Goal: Information Seeking & Learning: Understand process/instructions

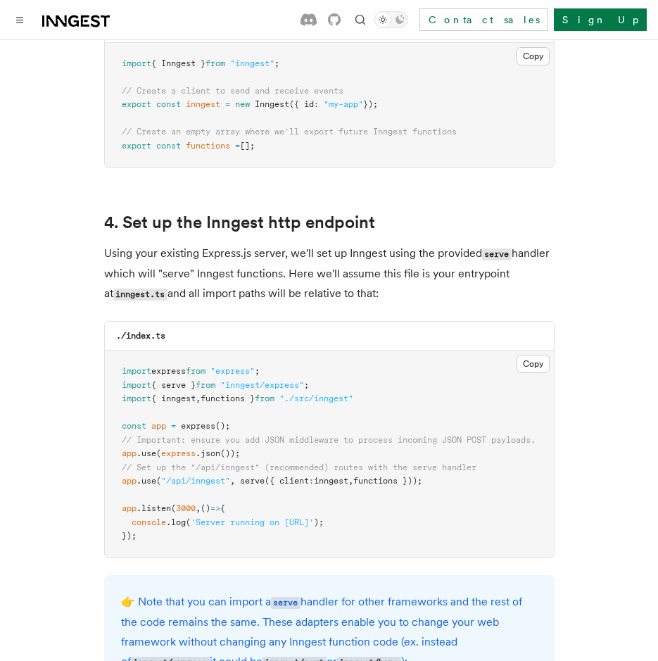
scroll to position [2006, 0]
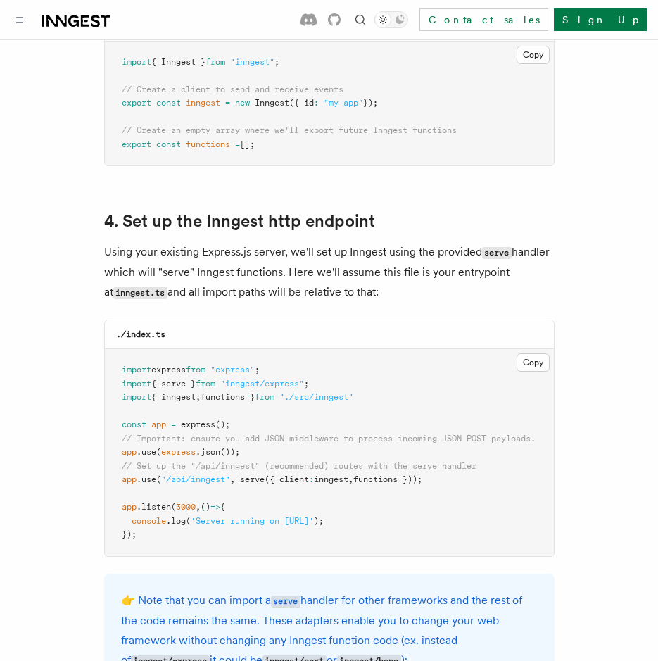
click at [146, 474] on span ".use" at bounding box center [147, 479] width 20 height 10
copy code "app .use ( "/api/inngest" , serve ({ client : inngest , functions }));"
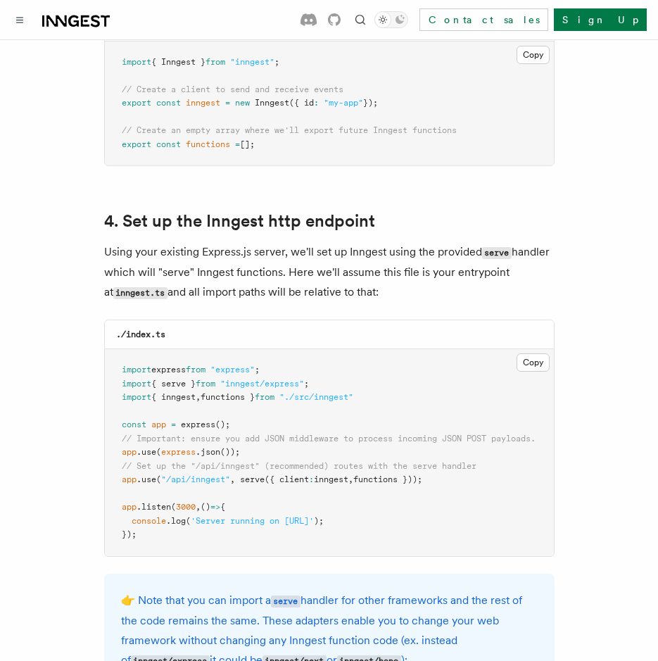
click at [215, 379] on span "from" at bounding box center [206, 384] width 20 height 10
copy code "import { serve } from "inngest/express" ;"
